Goal: Task Accomplishment & Management: Use online tool/utility

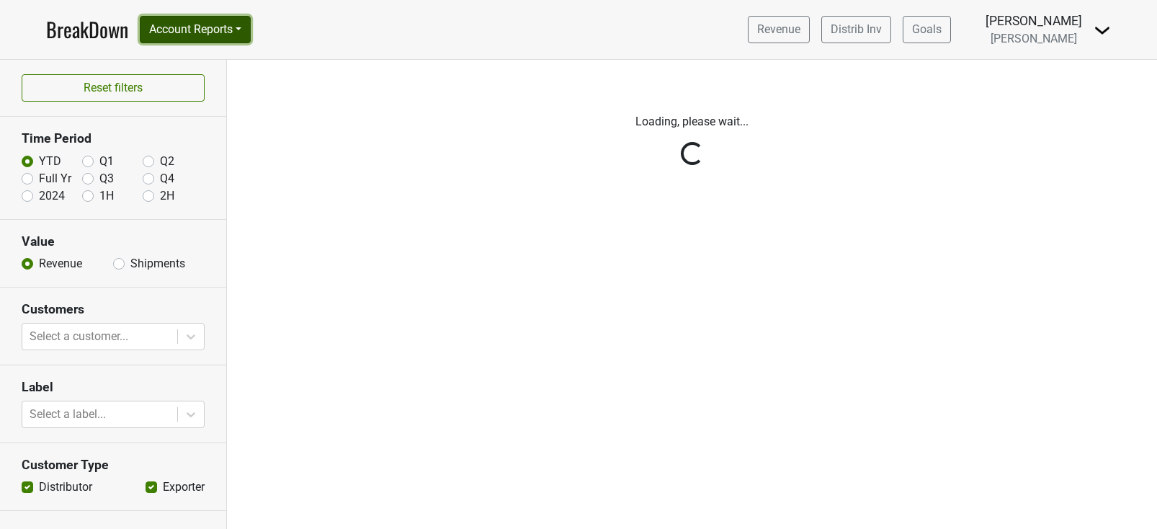
click at [246, 32] on button "Account Reports" at bounding box center [195, 29] width 111 height 27
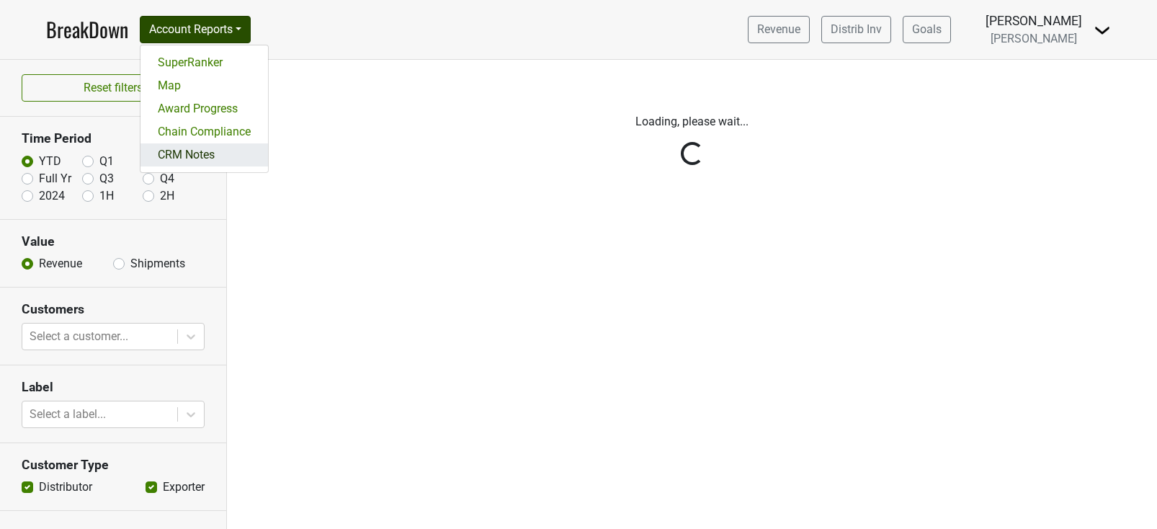
click at [226, 151] on link "CRM Notes" at bounding box center [203, 154] width 127 height 23
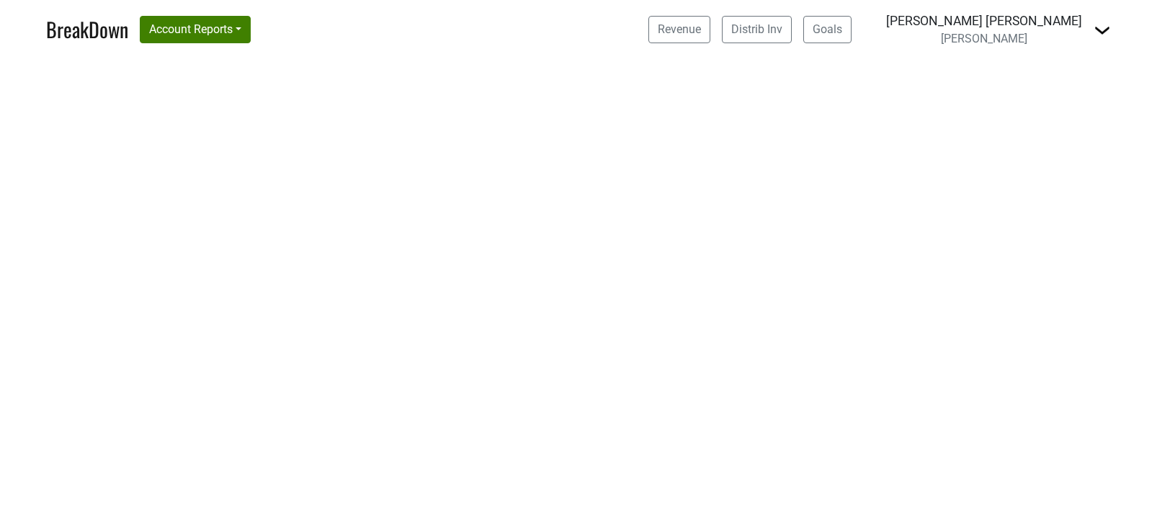
select select "CA"
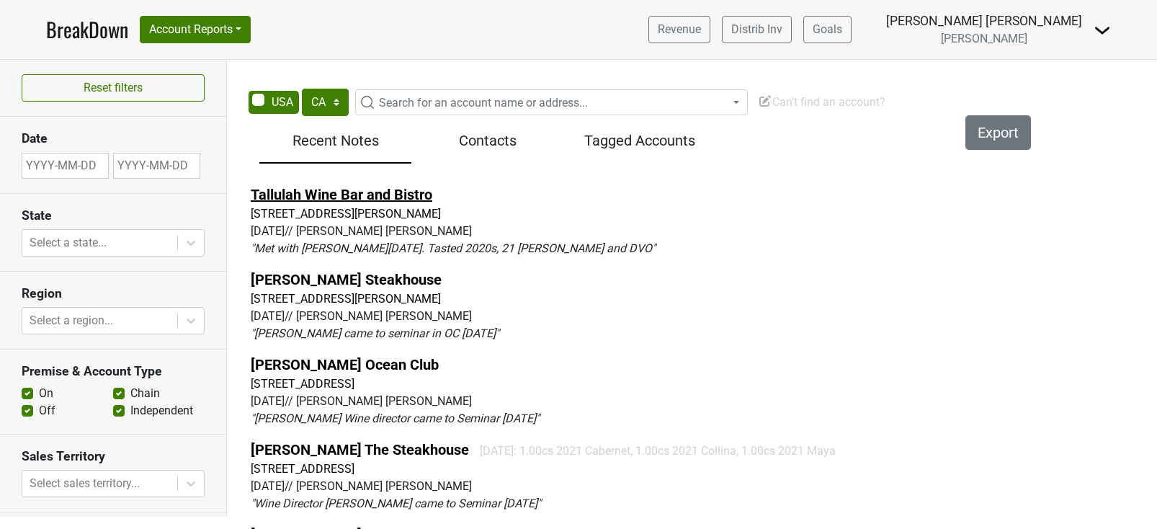
click at [345, 194] on link "Tallulah Wine Bar and Bistro" at bounding box center [342, 194] width 182 height 17
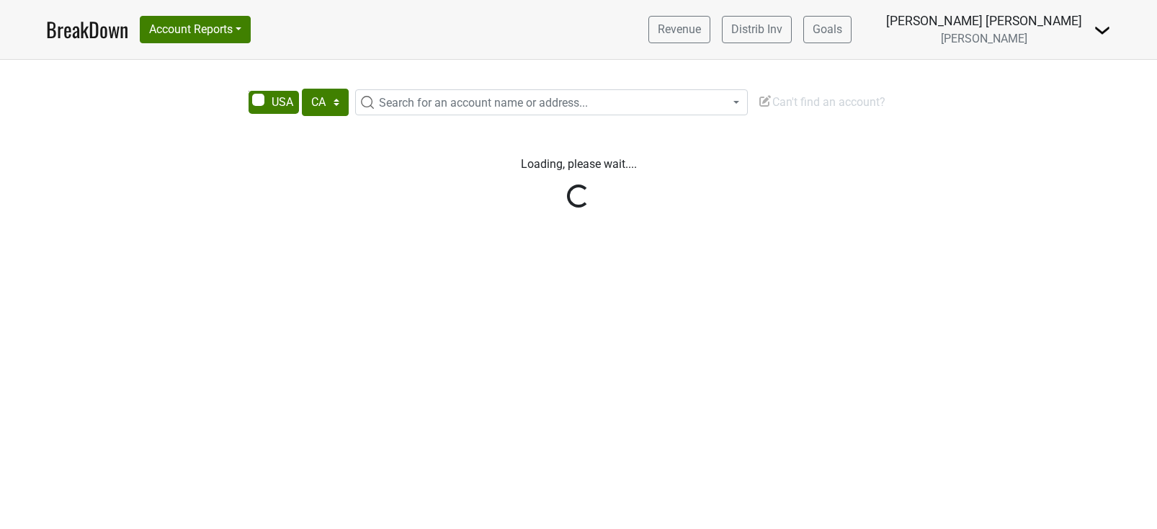
select select "CA"
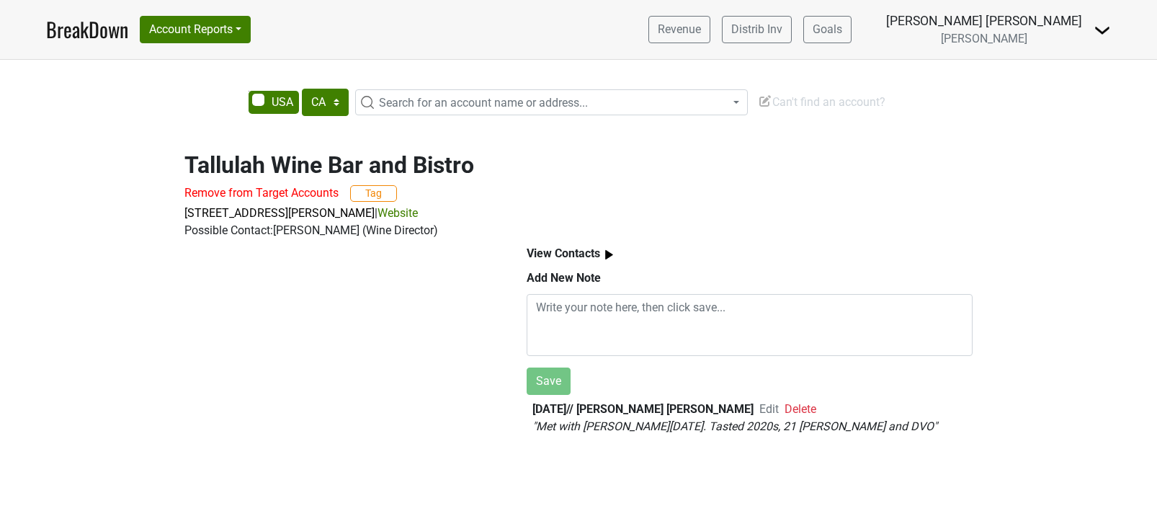
click at [797, 104] on span "Can't find an account?" at bounding box center [821, 102] width 127 height 14
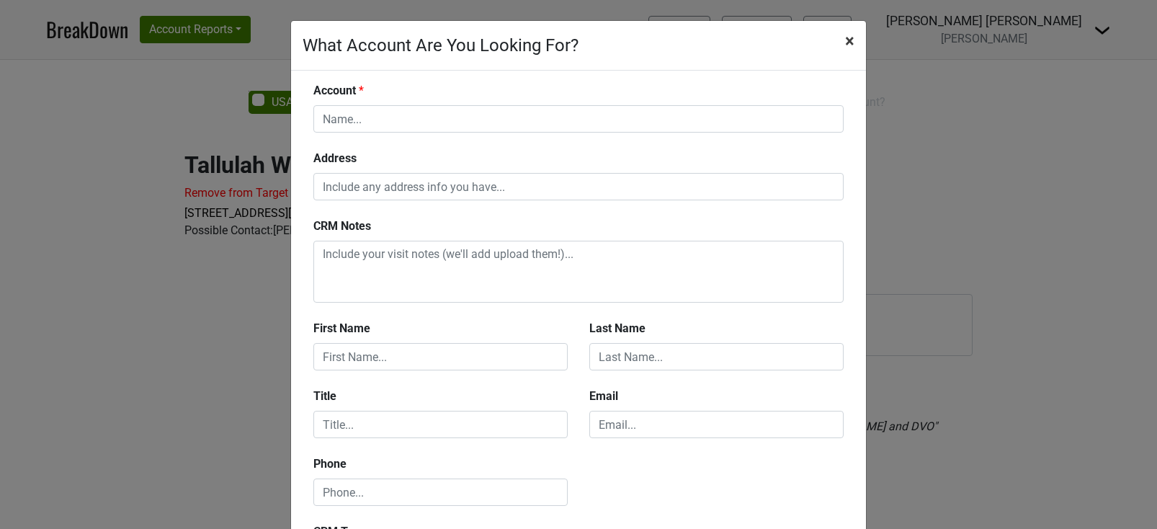
click at [851, 44] on span "×" at bounding box center [849, 41] width 9 height 20
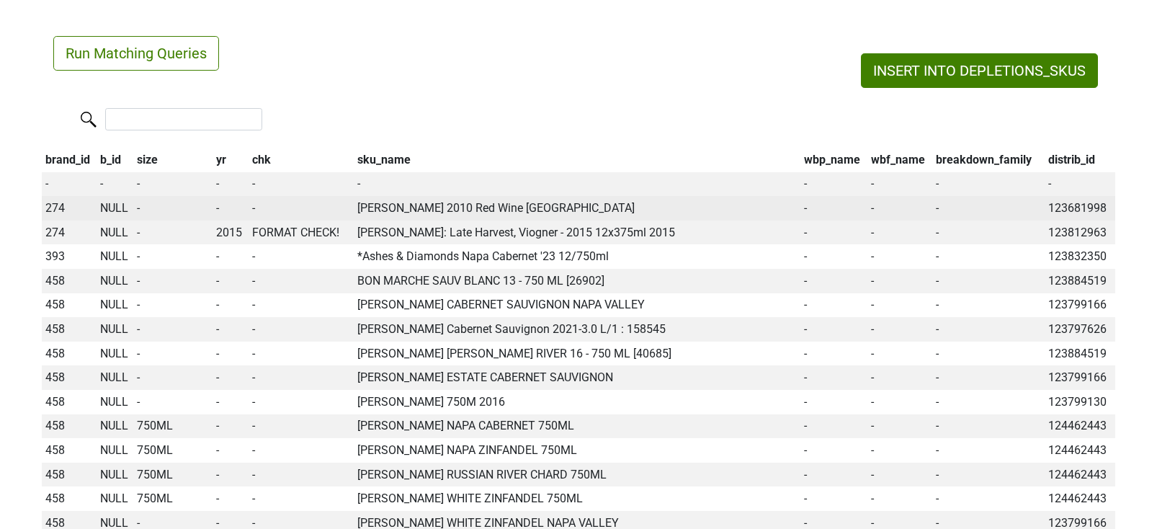
click at [115, 208] on span "NULL" at bounding box center [114, 208] width 28 height 14
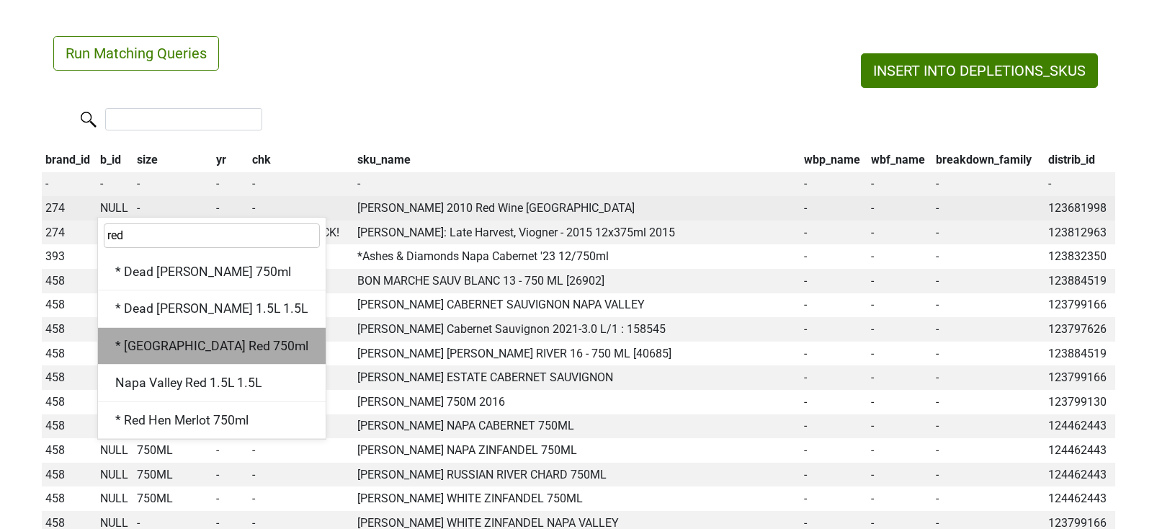
type input "red"
click at [158, 351] on div "* Napa Valley Red 750ml" at bounding box center [212, 346] width 228 height 37
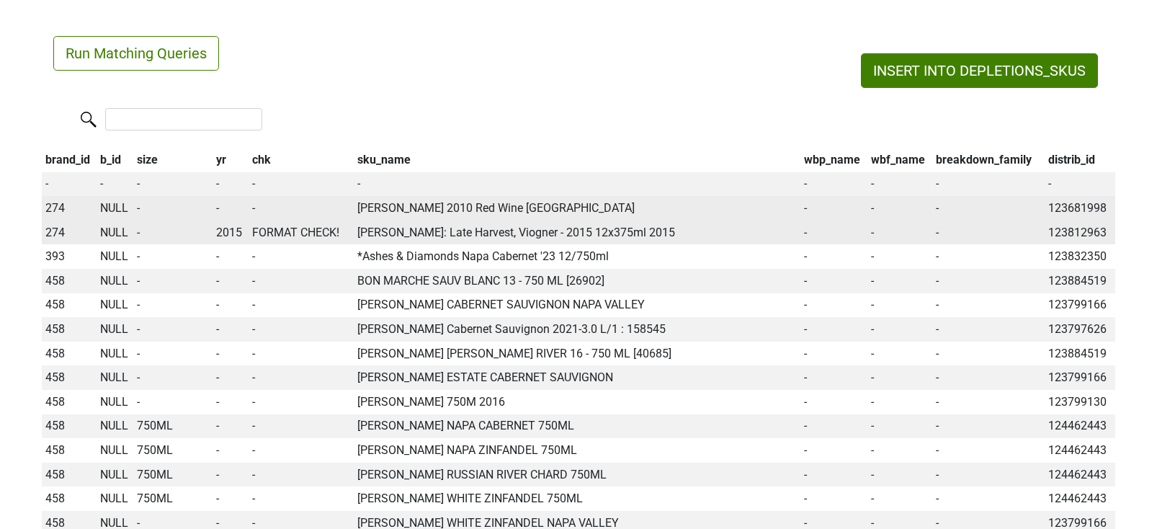
click at [104, 233] on span "NULL" at bounding box center [114, 232] width 28 height 14
type input "viogni"
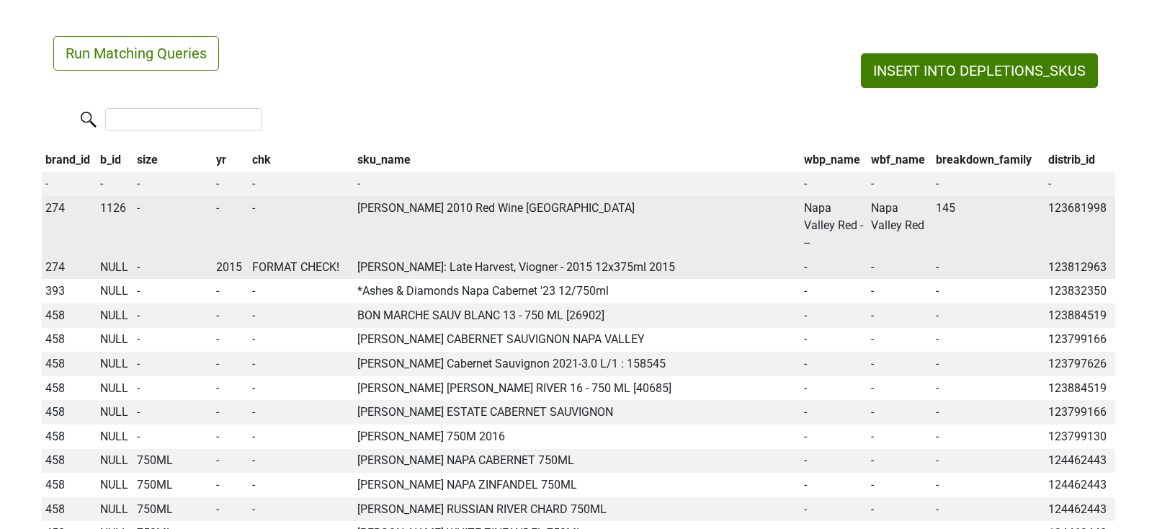
click at [117, 266] on span "NULL" at bounding box center [114, 267] width 28 height 14
type input "vio"
click at [99, 308] on div "vio" at bounding box center [154, 294] width 115 height 37
click at [90, 318] on td "458" at bounding box center [69, 315] width 55 height 24
click at [109, 267] on span "NULL" at bounding box center [114, 267] width 28 height 14
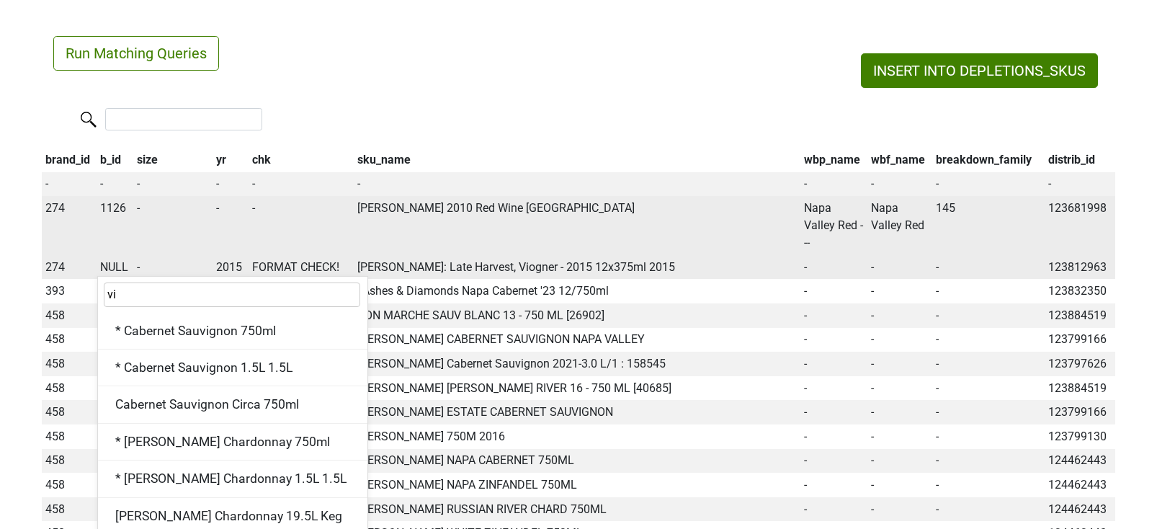
type input "vio"
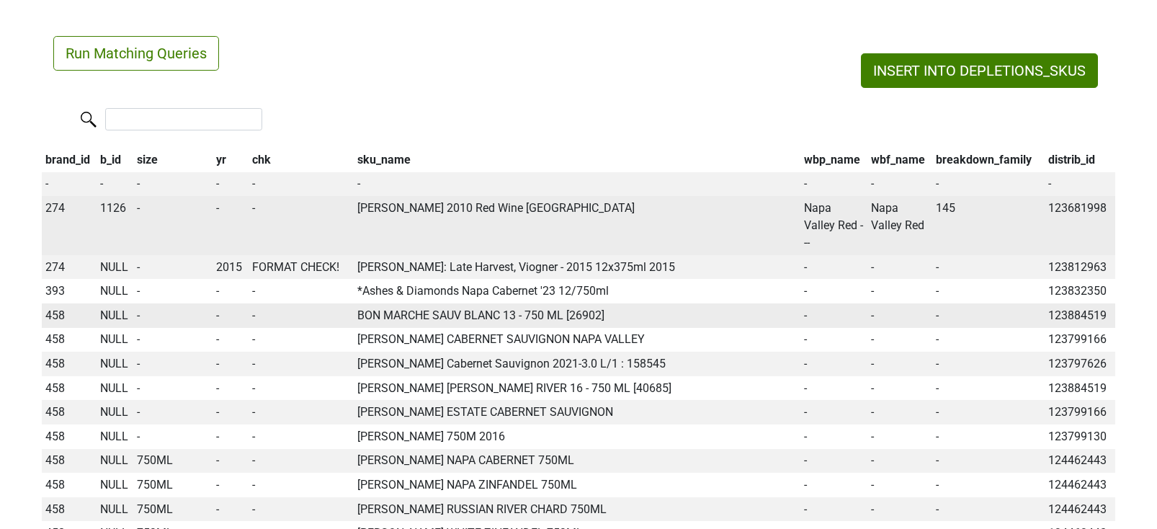
click at [97, 316] on td "NULL" at bounding box center [115, 315] width 37 height 24
click at [105, 316] on span "NULL" at bounding box center [114, 315] width 28 height 14
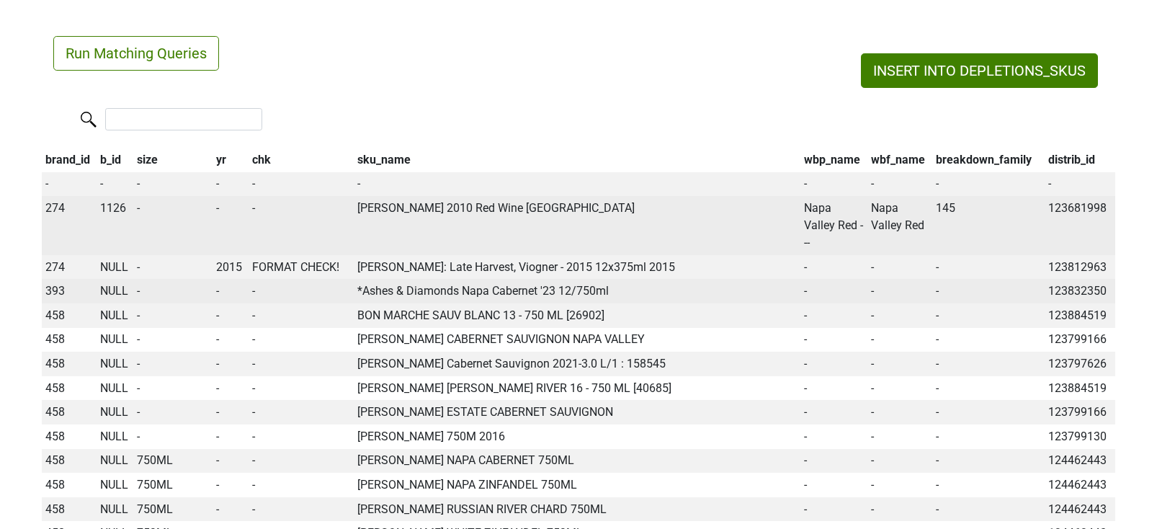
click at [107, 294] on span "NULL" at bounding box center [114, 291] width 28 height 14
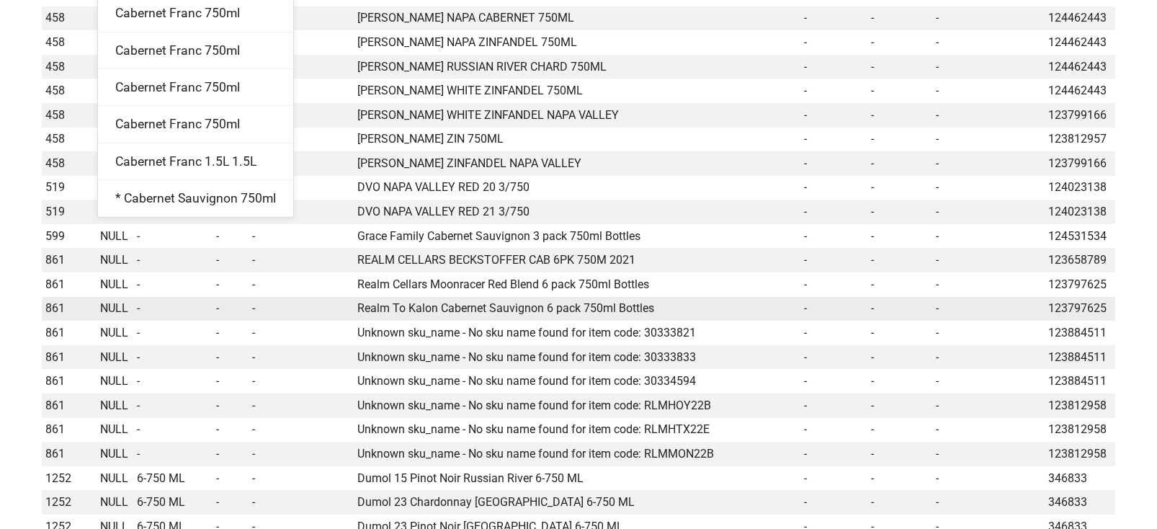
scroll to position [412, 0]
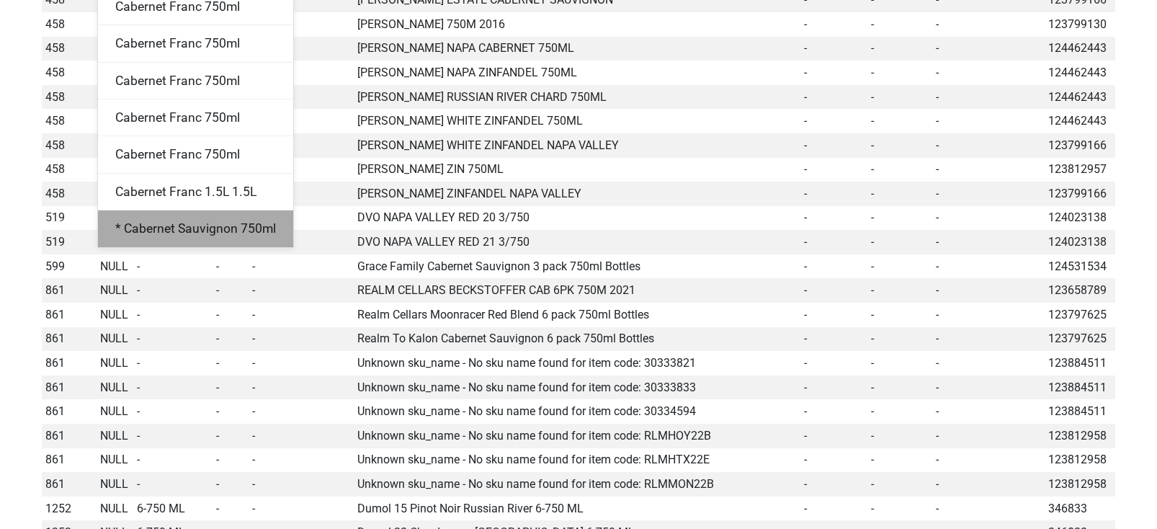
type input "cabernet"
click at [176, 236] on div "* Cabernet Sauvignon 750ml" at bounding box center [195, 228] width 195 height 37
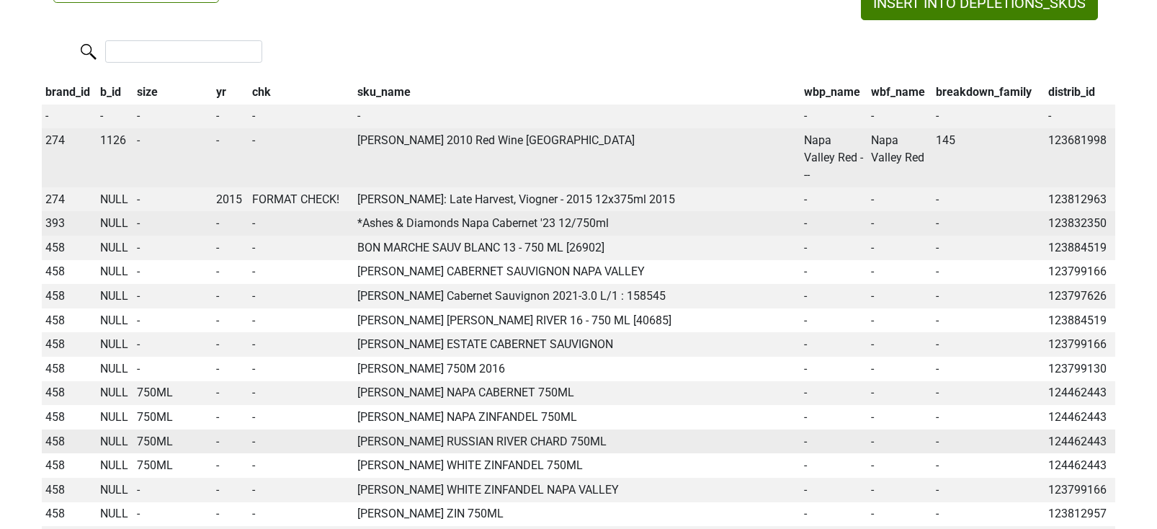
scroll to position [66, 0]
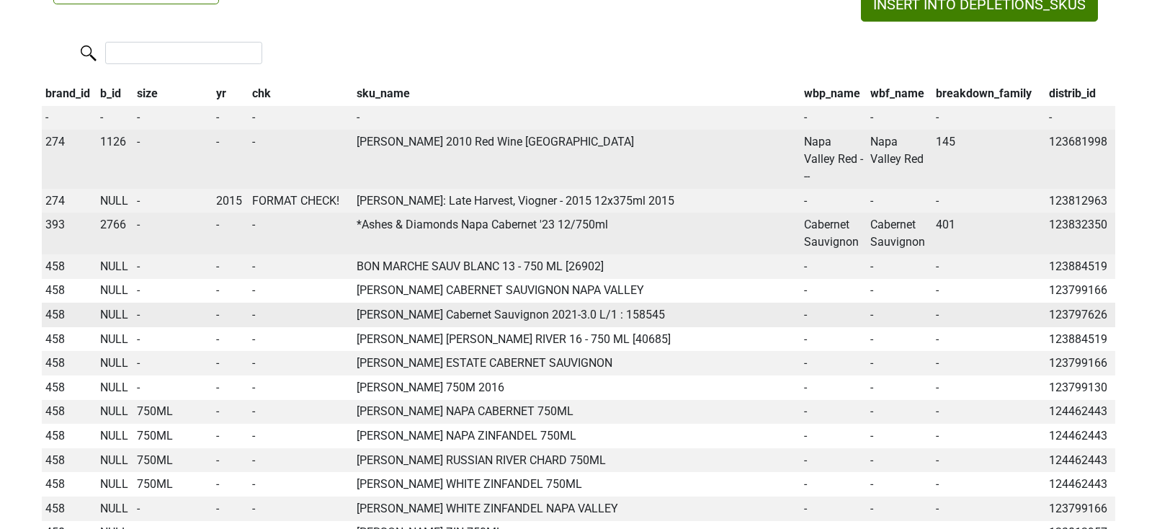
click at [113, 315] on span "NULL" at bounding box center [114, 315] width 28 height 14
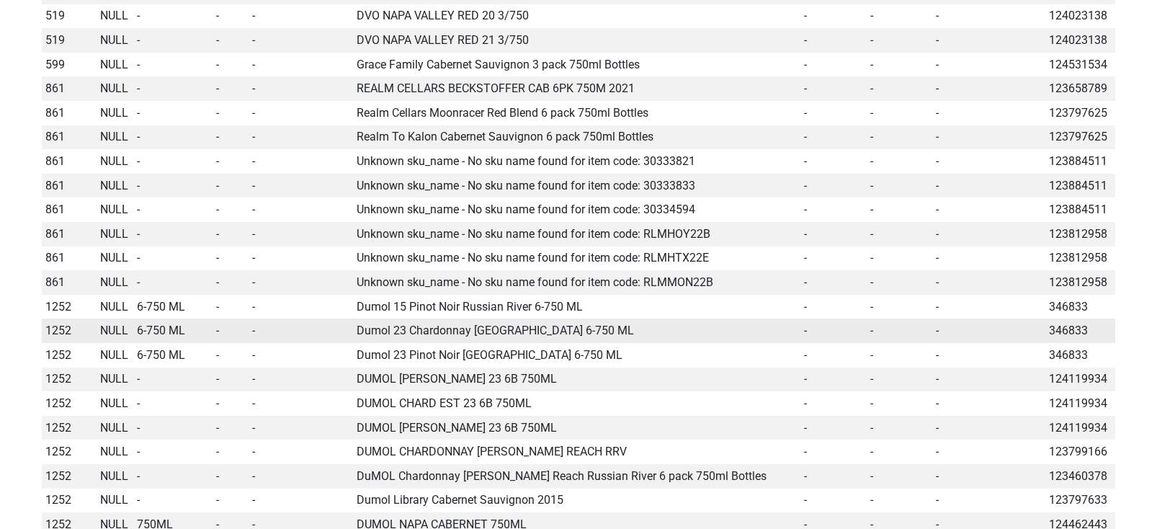
scroll to position [0, 0]
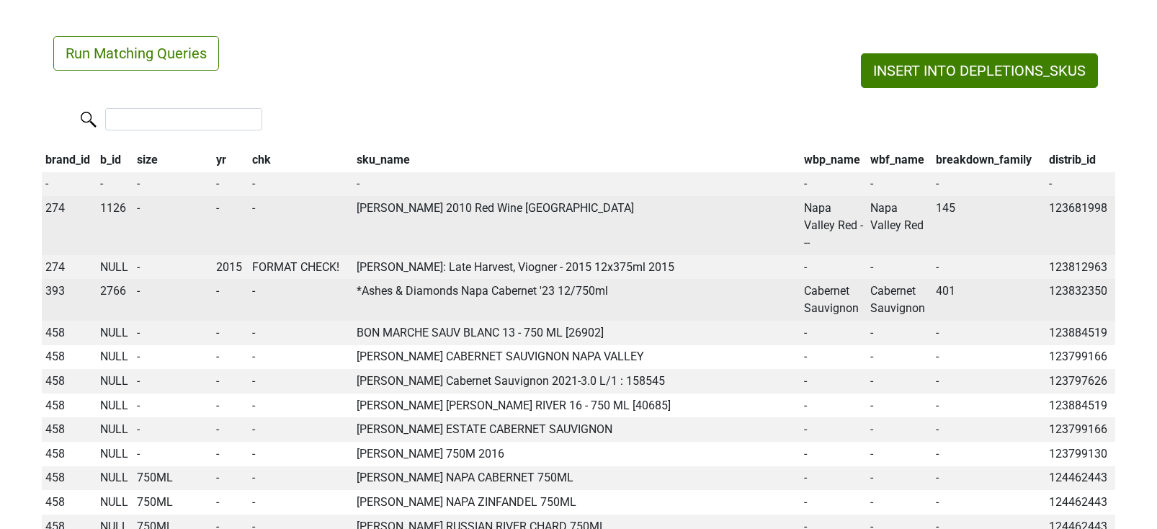
click at [823, 168] on th "wbp_name" at bounding box center [833, 160] width 67 height 24
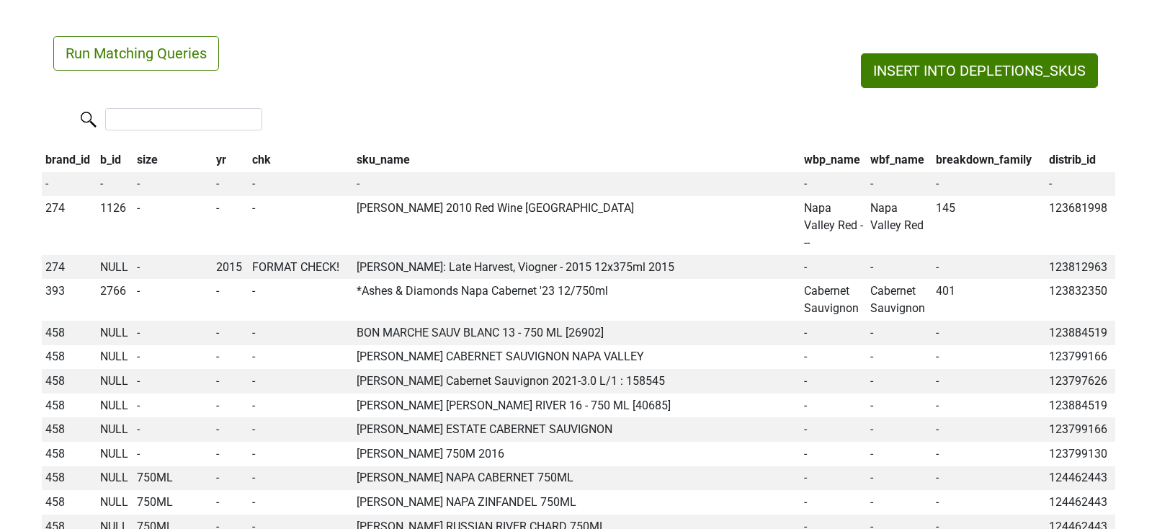
click at [825, 162] on th "wbp_name" at bounding box center [833, 160] width 67 height 24
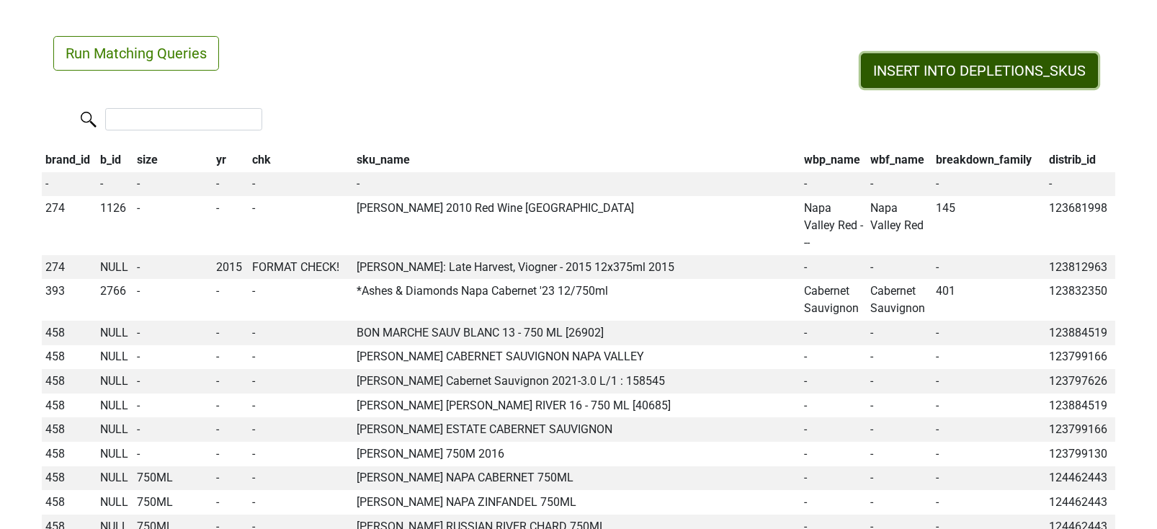
click at [903, 76] on button "INSERT INTO DEPLETIONS_SKUS" at bounding box center [979, 70] width 237 height 35
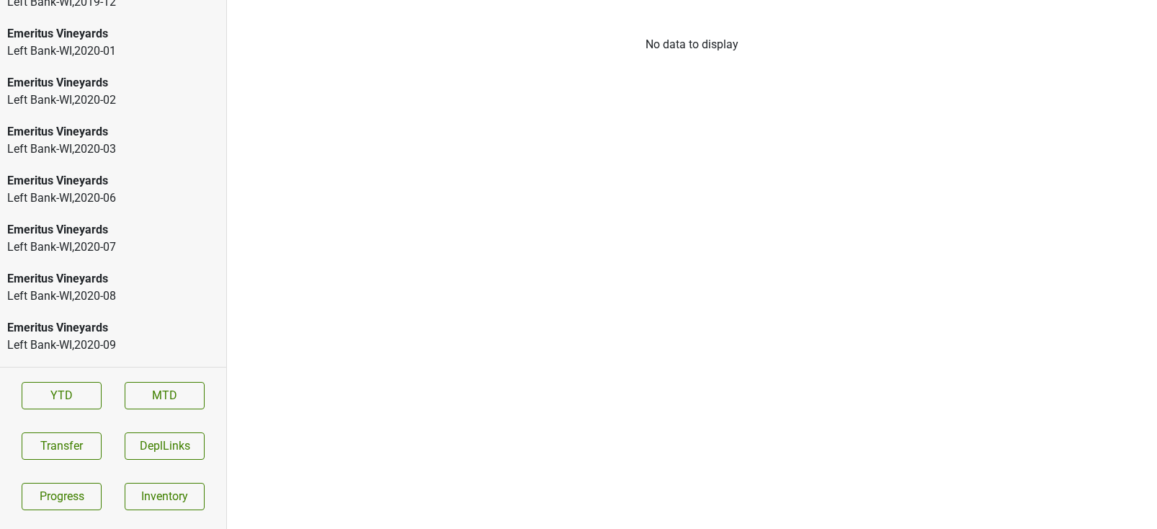
scroll to position [2180, 0]
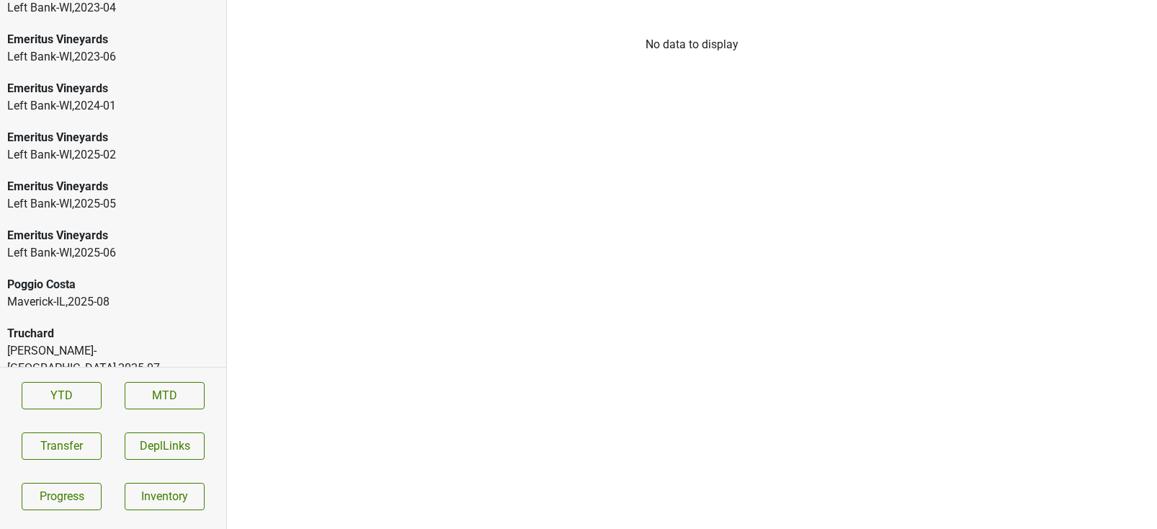
click at [105, 336] on div "Truchard" at bounding box center [113, 333] width 212 height 17
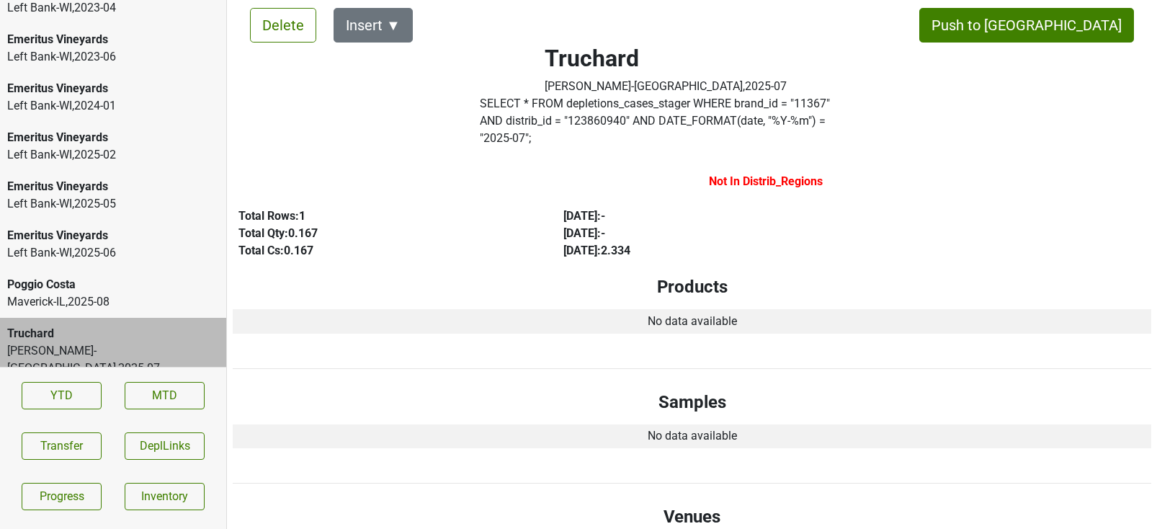
scroll to position [24, 0]
click at [717, 172] on label "Not In Distrib_Regions" at bounding box center [766, 180] width 114 height 17
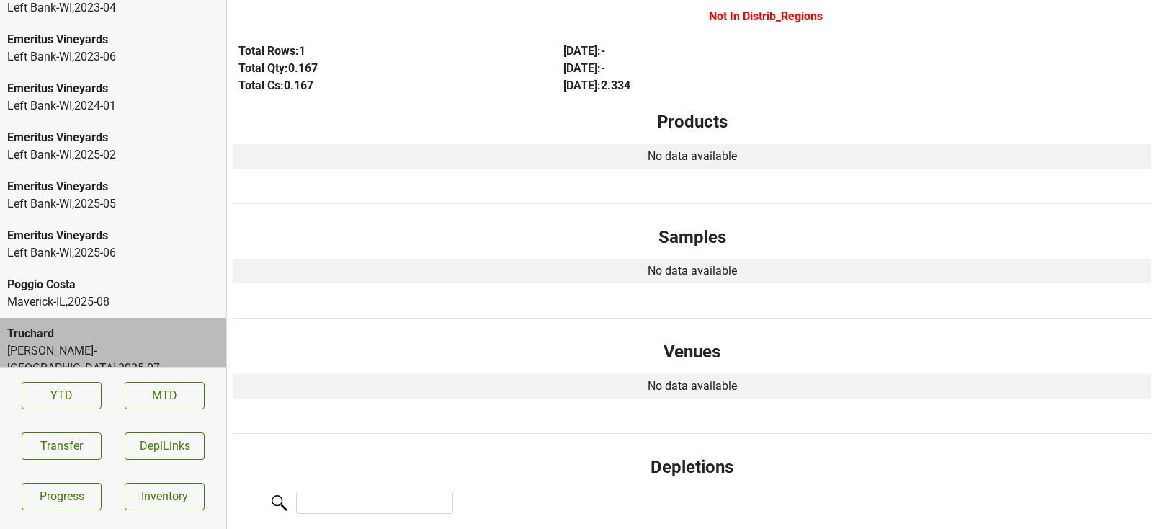
scroll to position [0, 0]
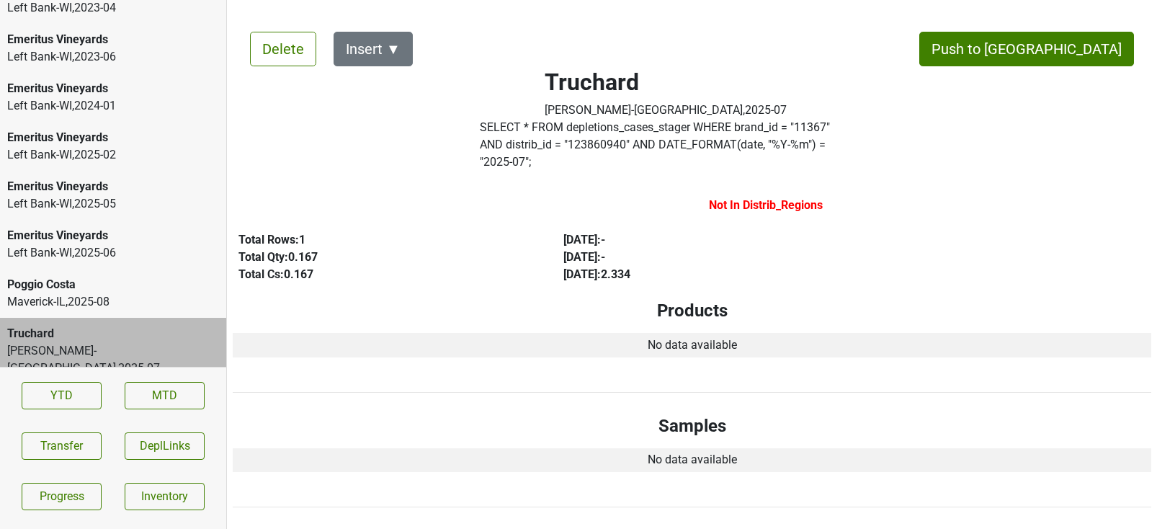
click at [146, 287] on div "Poggio Costa" at bounding box center [113, 284] width 212 height 17
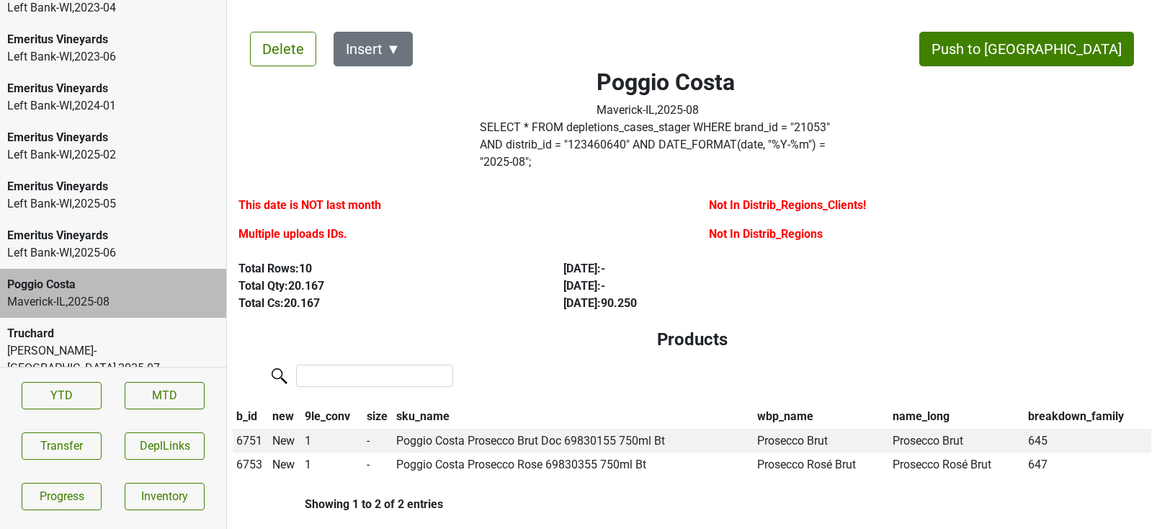
click at [282, 225] on label "Multiple uploads IDs." at bounding box center [292, 233] width 109 height 17
click at [290, 197] on label "This date is NOT last month" at bounding box center [309, 205] width 143 height 17
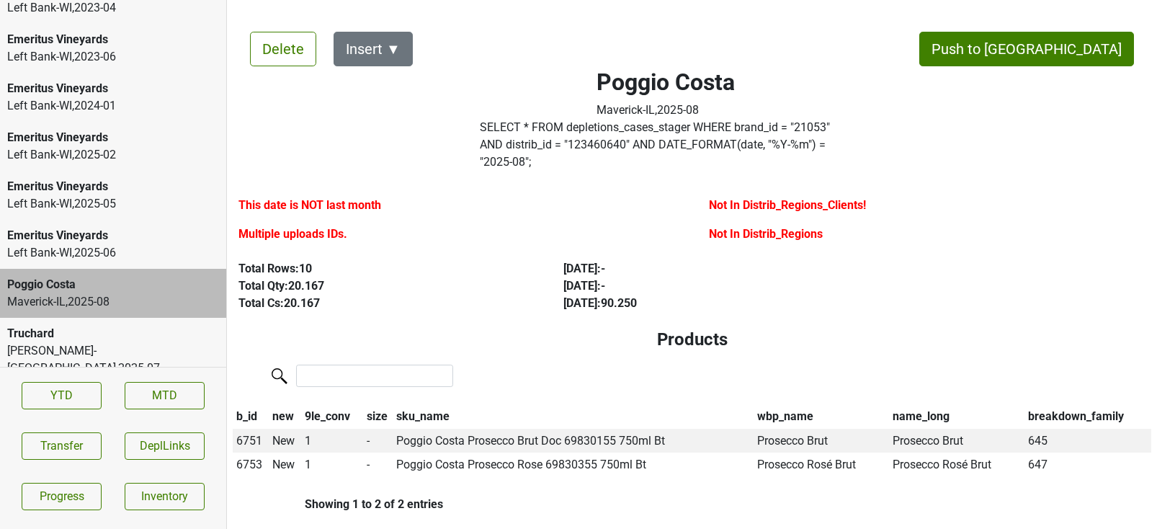
click at [302, 197] on label "This date is NOT last month" at bounding box center [309, 205] width 143 height 17
click at [305, 226] on div "Multiple uploads IDs." at bounding box center [456, 236] width 437 height 23
click at [305, 225] on label "Multiple uploads IDs." at bounding box center [292, 233] width 109 height 17
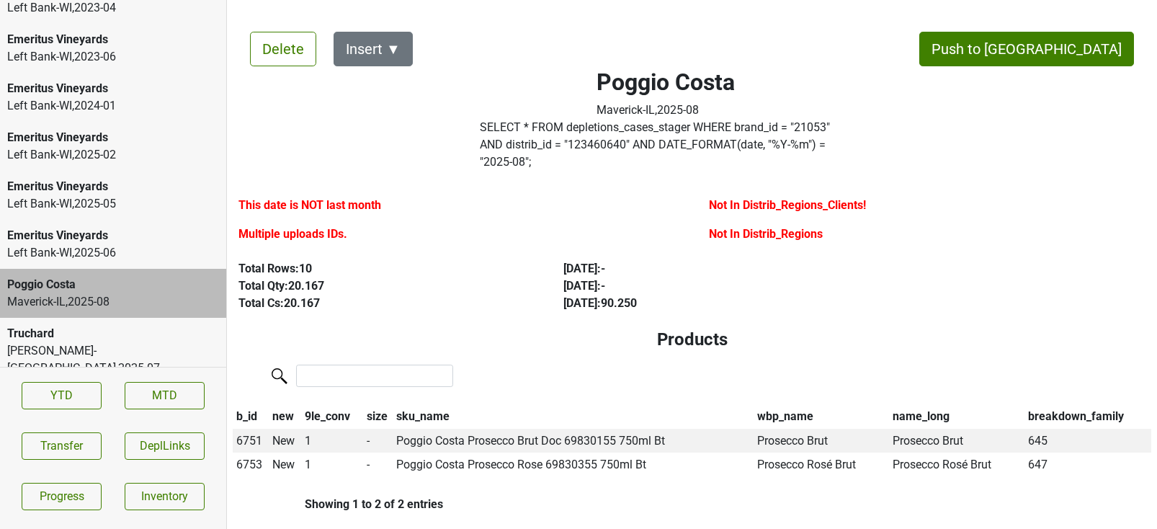
click at [721, 197] on label "Not In Distrib_Regions_Clients!" at bounding box center [787, 205] width 157 height 17
click at [722, 225] on label "Not In Distrib_Regions" at bounding box center [766, 233] width 114 height 17
click at [309, 225] on label "Multiple uploads IDs." at bounding box center [292, 233] width 109 height 17
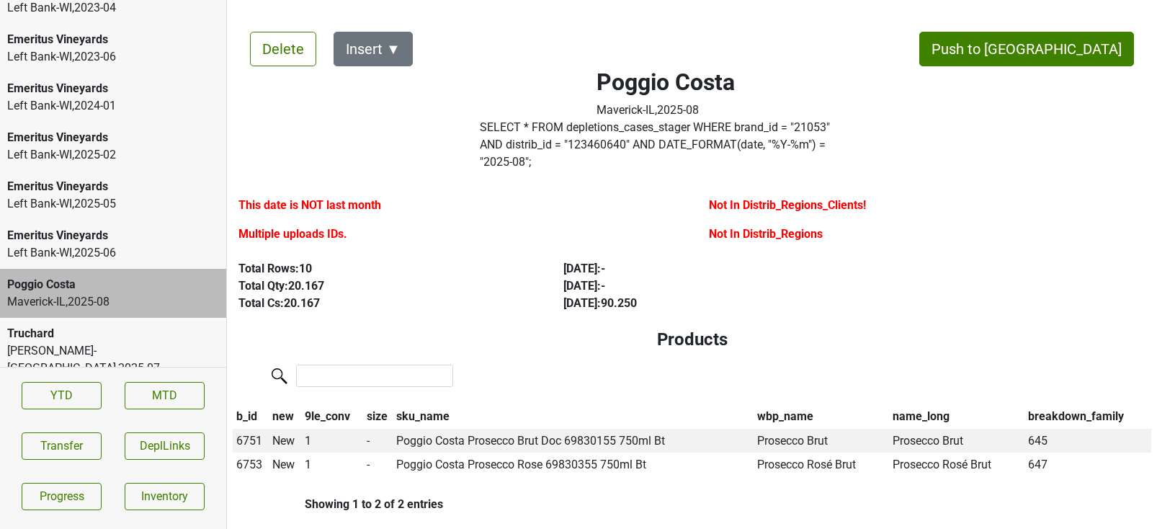
click at [317, 197] on label "This date is NOT last month" at bounding box center [309, 205] width 143 height 17
click at [386, 58] on button "Insert ▼" at bounding box center [372, 49] width 79 height 35
click at [390, 87] on span "DRC ▶" at bounding box center [398, 88] width 94 height 19
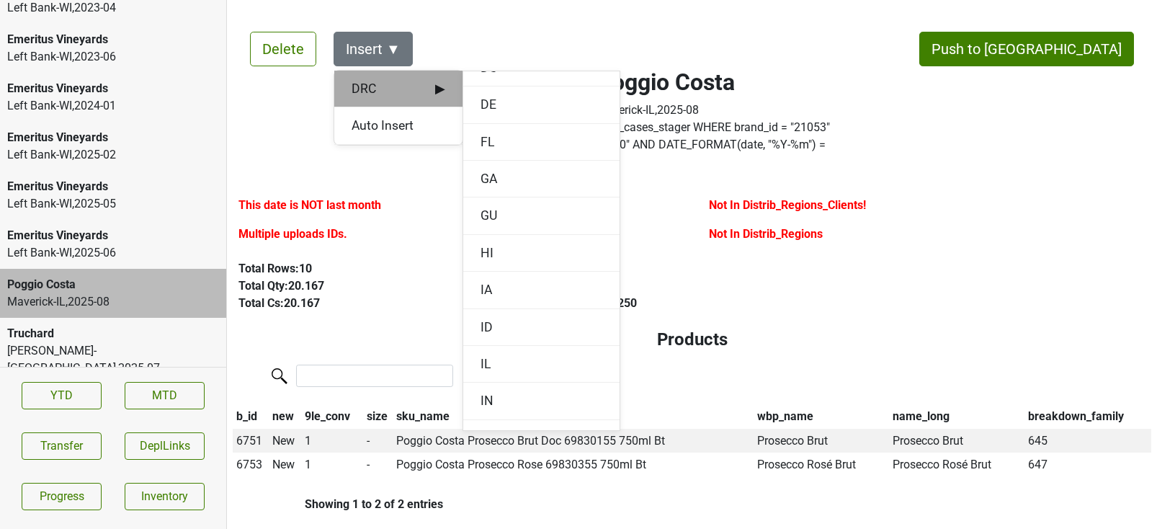
scroll to position [323, 0]
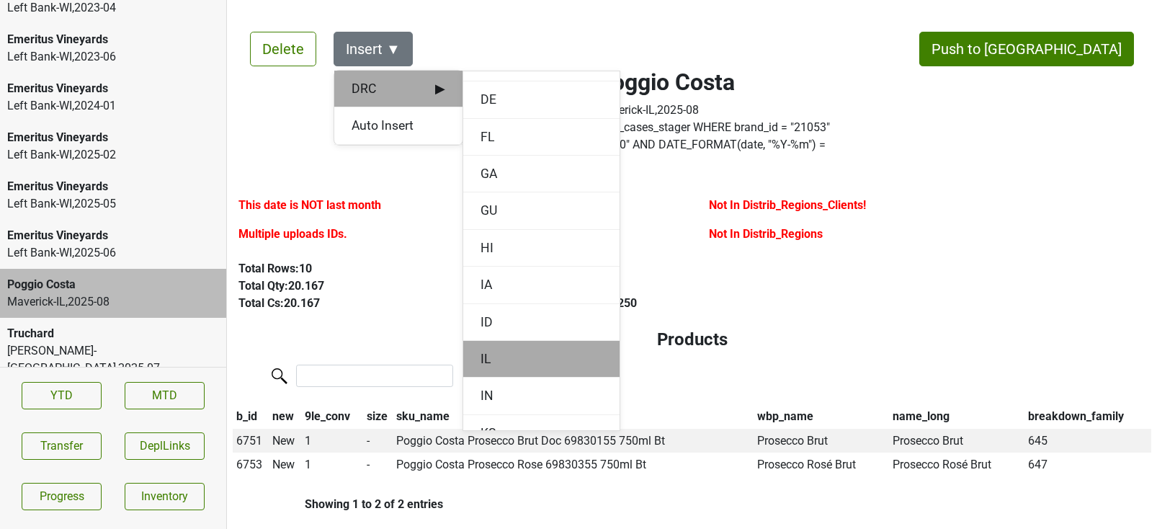
click at [493, 343] on div "IL" at bounding box center [541, 359] width 156 height 37
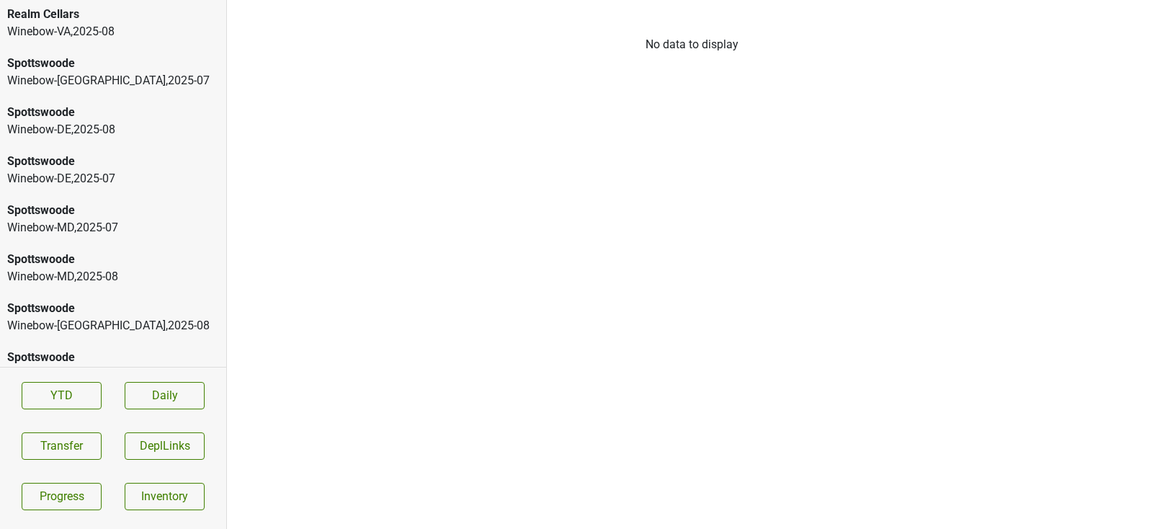
scroll to position [2180, 0]
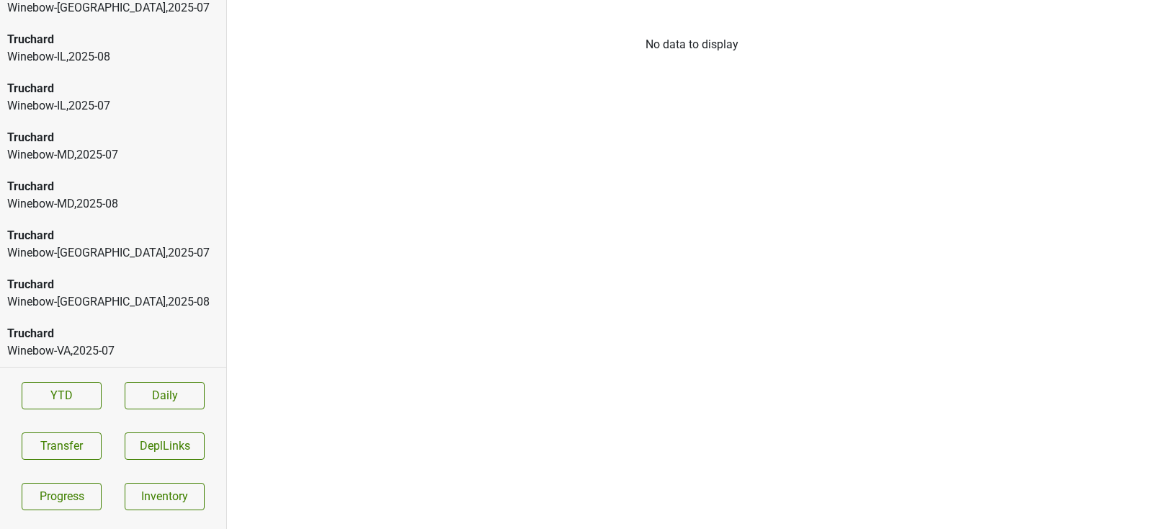
click at [81, 294] on div "Winebow-[GEOGRAPHIC_DATA] , 2025 - 08" at bounding box center [113, 301] width 212 height 17
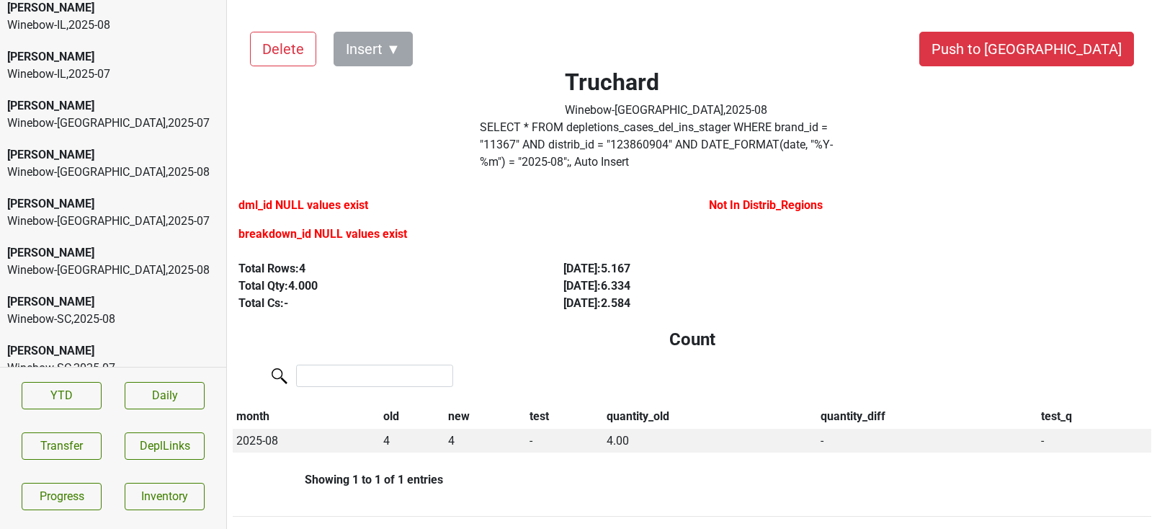
scroll to position [0, 0]
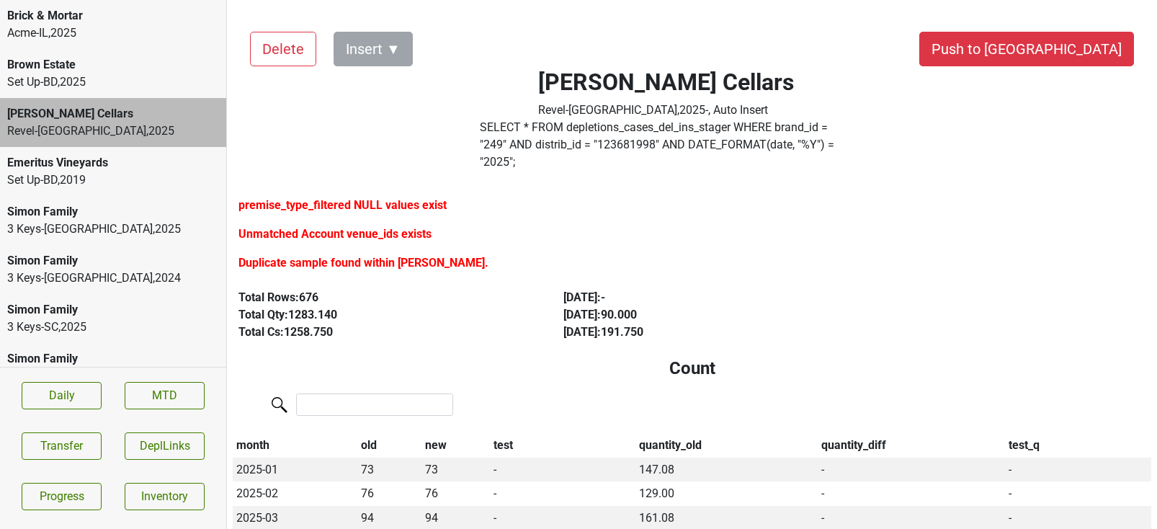
scroll to position [125, 0]
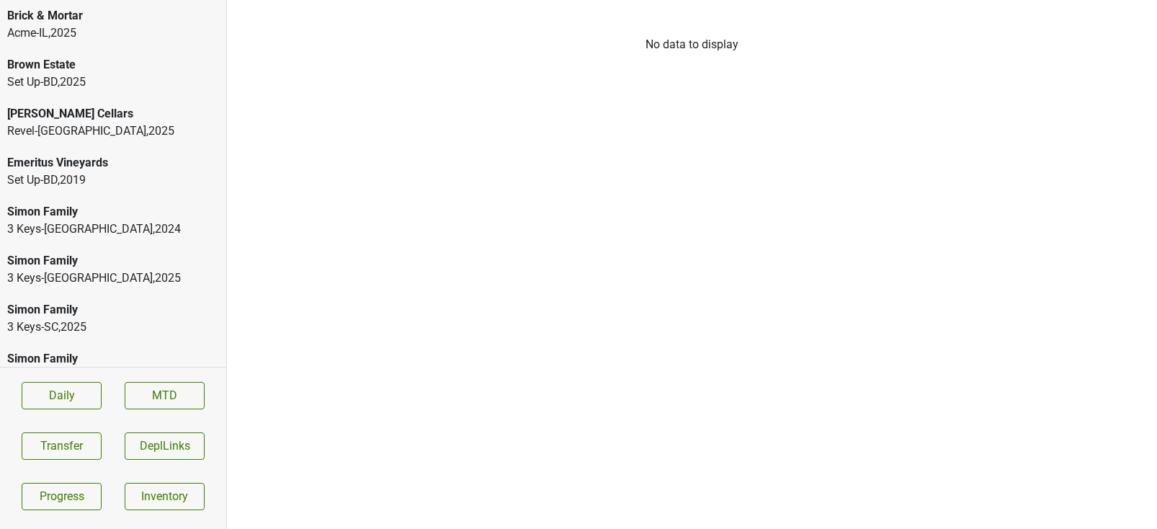
scroll to position [123, 0]
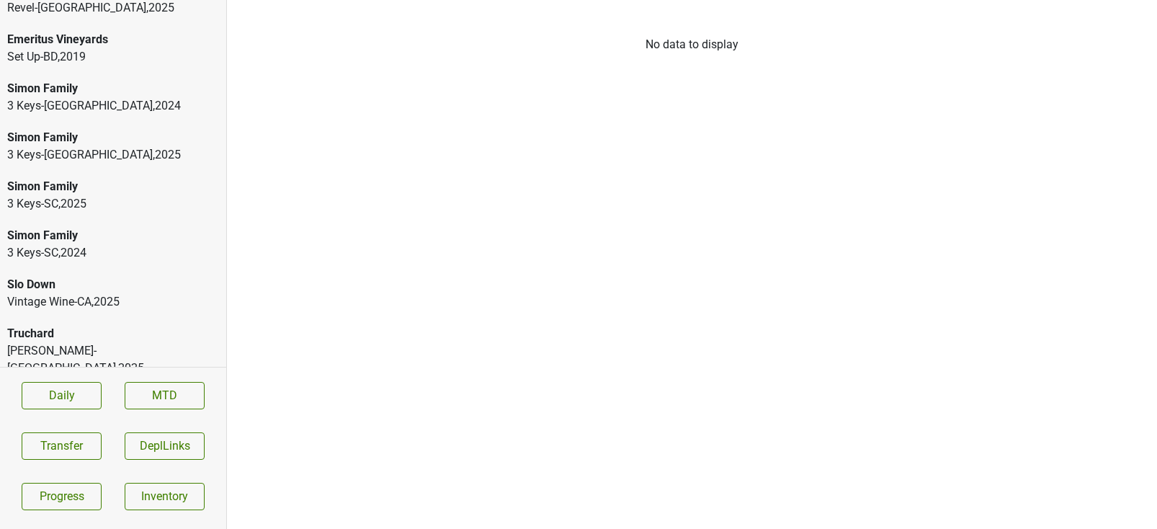
click at [39, 351] on div "[PERSON_NAME]-[GEOGRAPHIC_DATA] , 2025" at bounding box center [113, 359] width 212 height 35
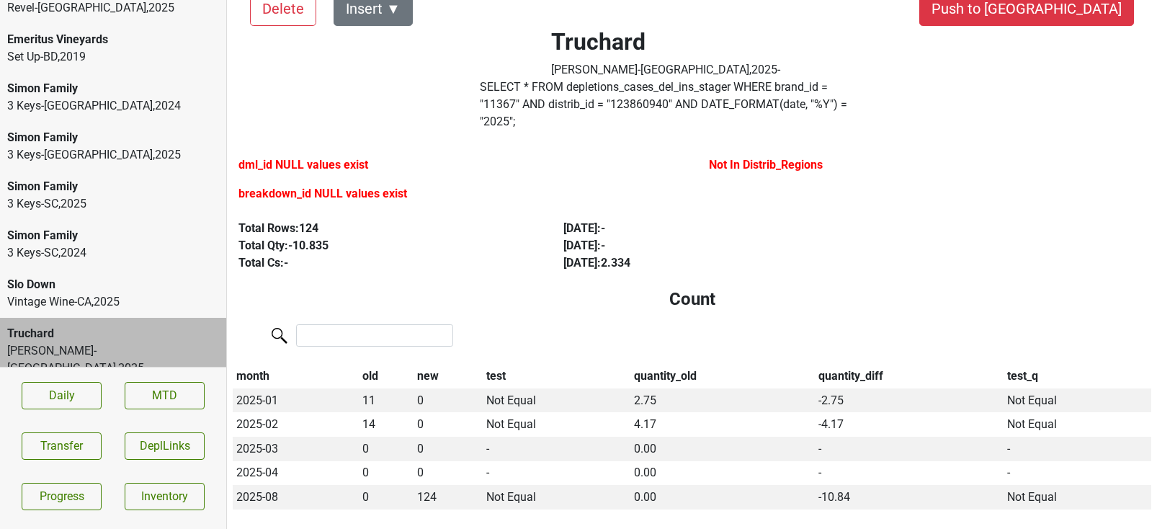
scroll to position [42, 0]
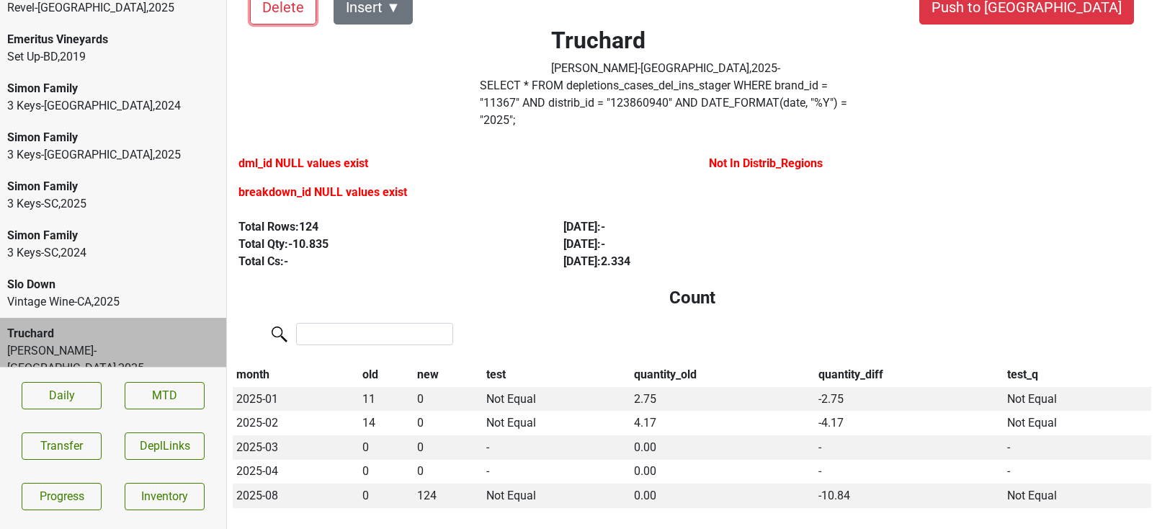
drag, startPoint x: 299, startPoint y: 8, endPoint x: 457, endPoint y: 725, distance: 734.7
click at [457, 0] on html "Brick & Mortar Acme-IL , 2025 Brown Estate Set Up-BD , 2025 [PERSON_NAME] Cella…" at bounding box center [578, 0] width 1157 height 0
click at [288, 17] on button "Delete" at bounding box center [283, 7] width 66 height 35
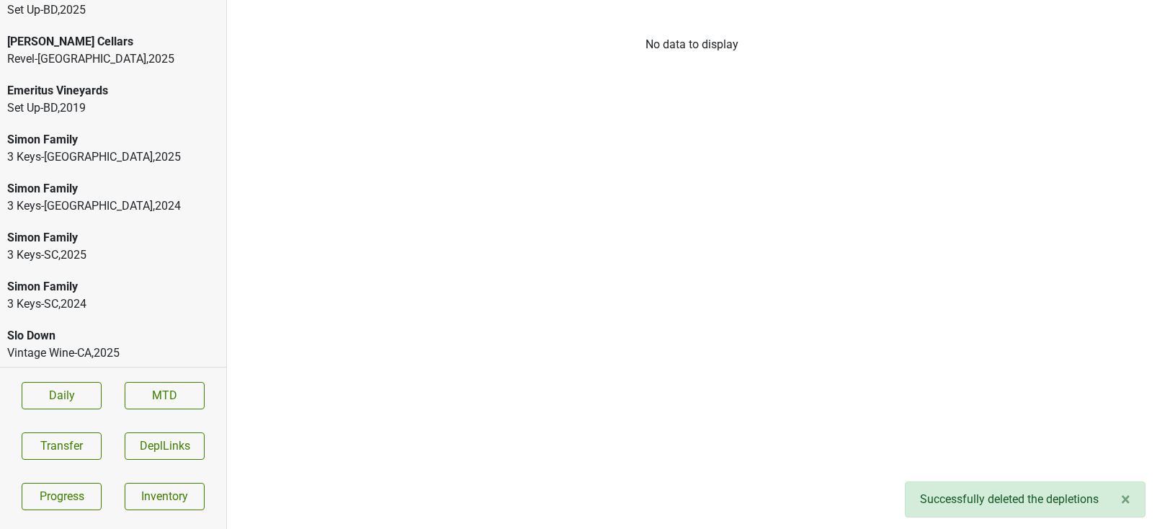
scroll to position [74, 0]
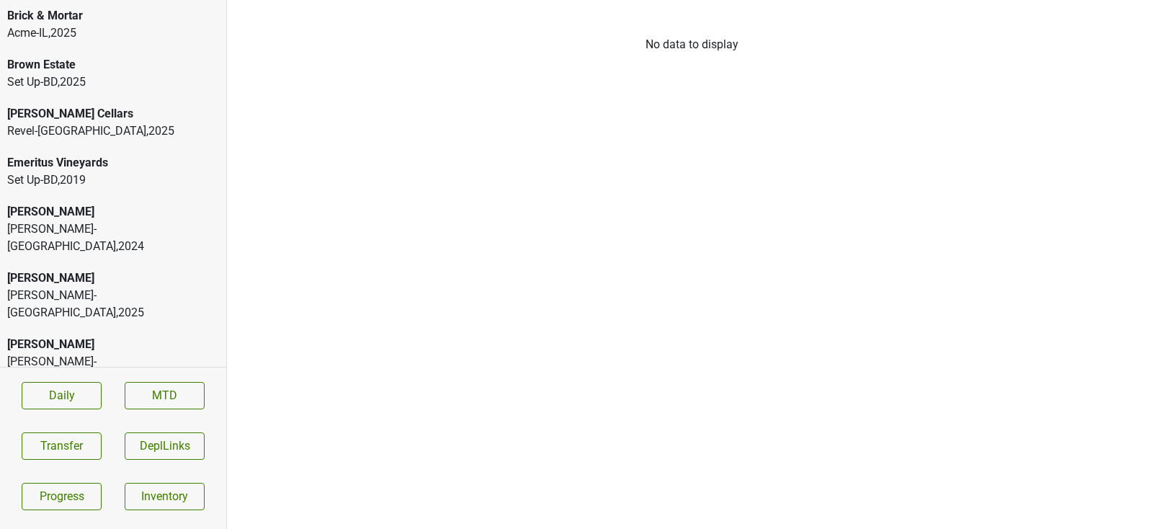
scroll to position [368, 0]
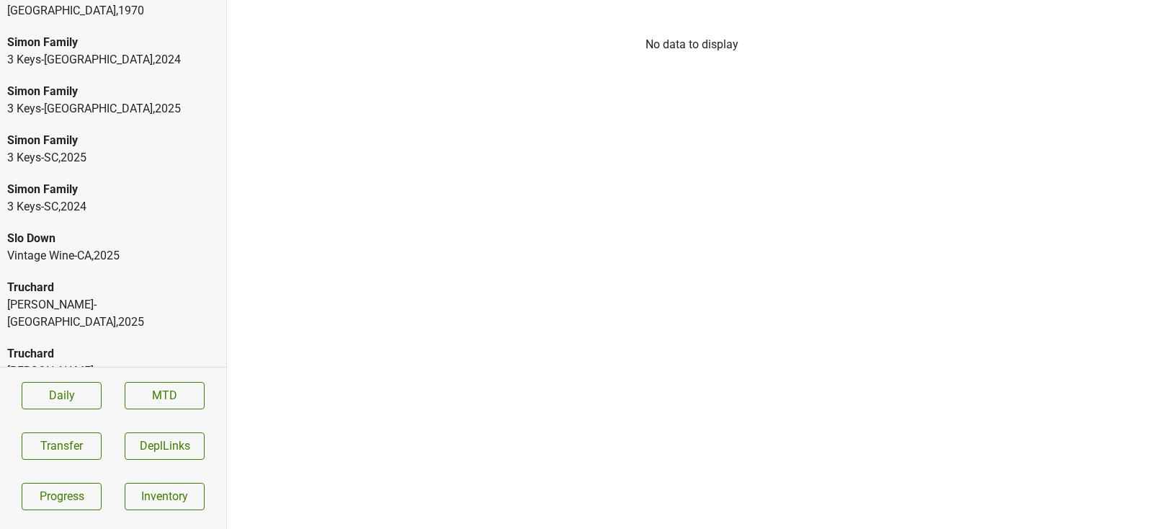
click at [40, 429] on div "[PERSON_NAME]-[GEOGRAPHIC_DATA] , 2024" at bounding box center [113, 446] width 212 height 35
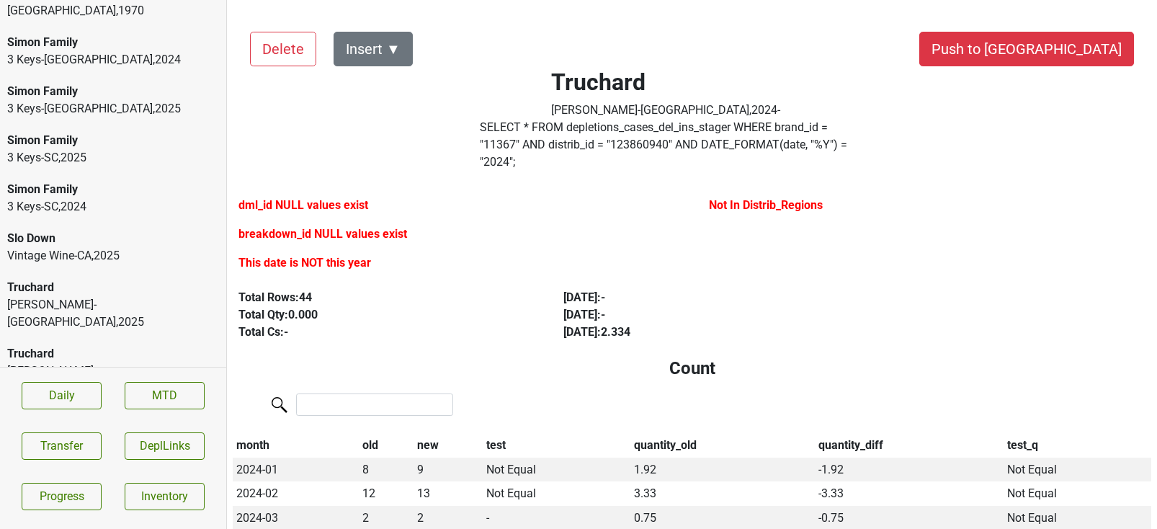
click at [51, 272] on div "Truchard Baker-VT , 2025" at bounding box center [113, 305] width 226 height 66
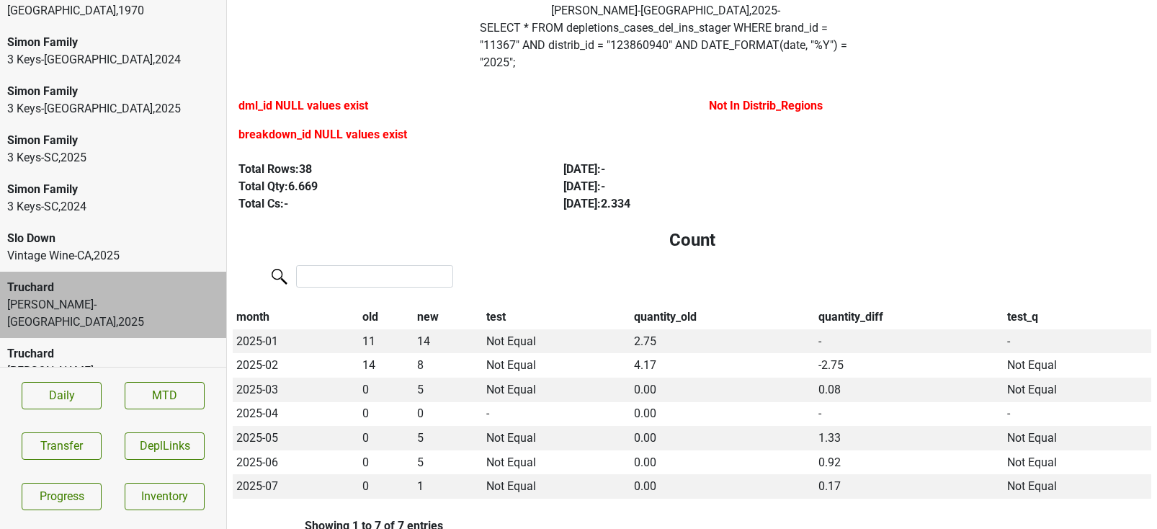
scroll to position [0, 0]
